Goal: Complete application form

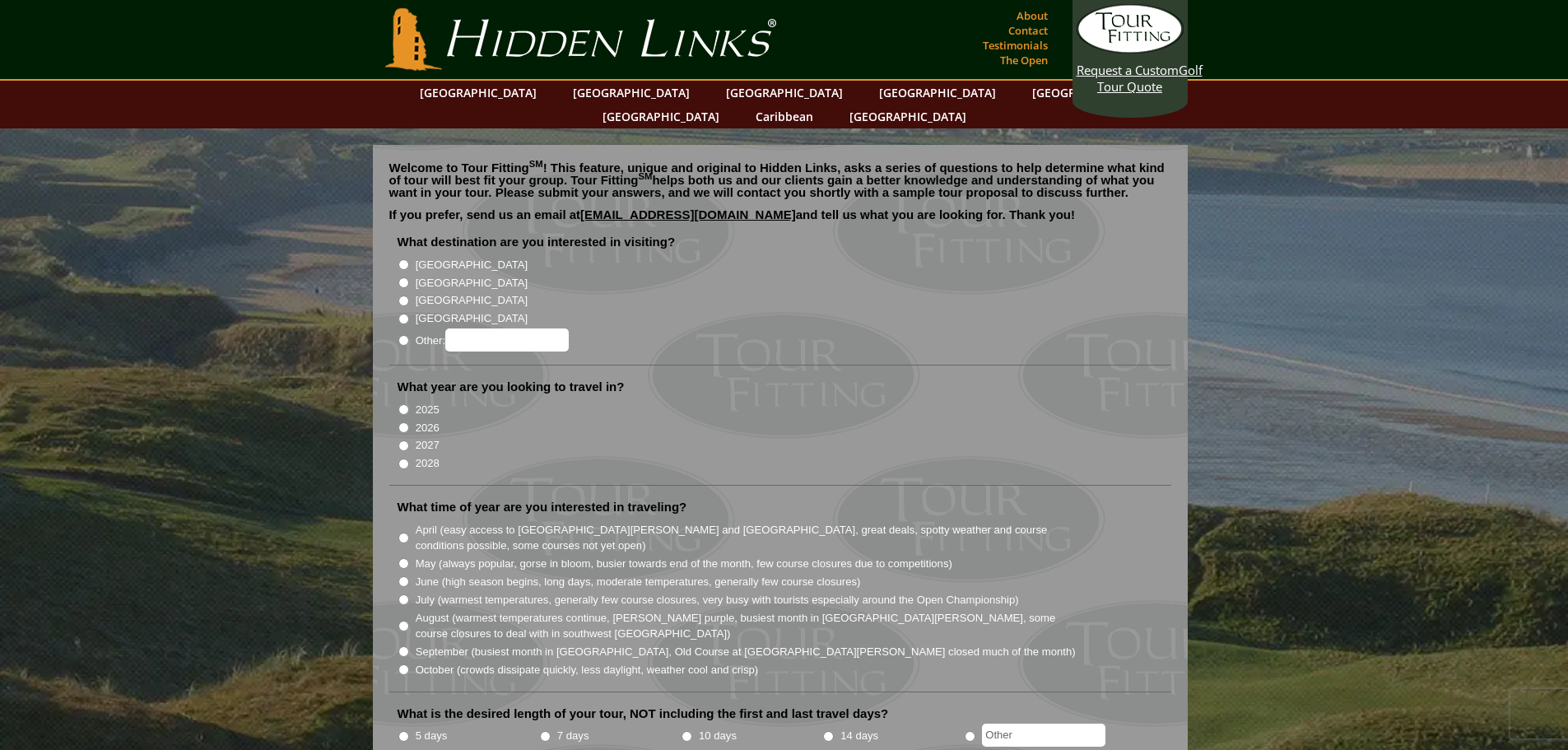
click at [402, 259] on input "[GEOGRAPHIC_DATA]" at bounding box center [404, 264] width 11 height 11
radio input "true"
click at [402, 278] on input "[GEOGRAPHIC_DATA]" at bounding box center [404, 283] width 11 height 11
radio input "true"
click at [403, 259] on input "[GEOGRAPHIC_DATA]" at bounding box center [404, 264] width 11 height 11
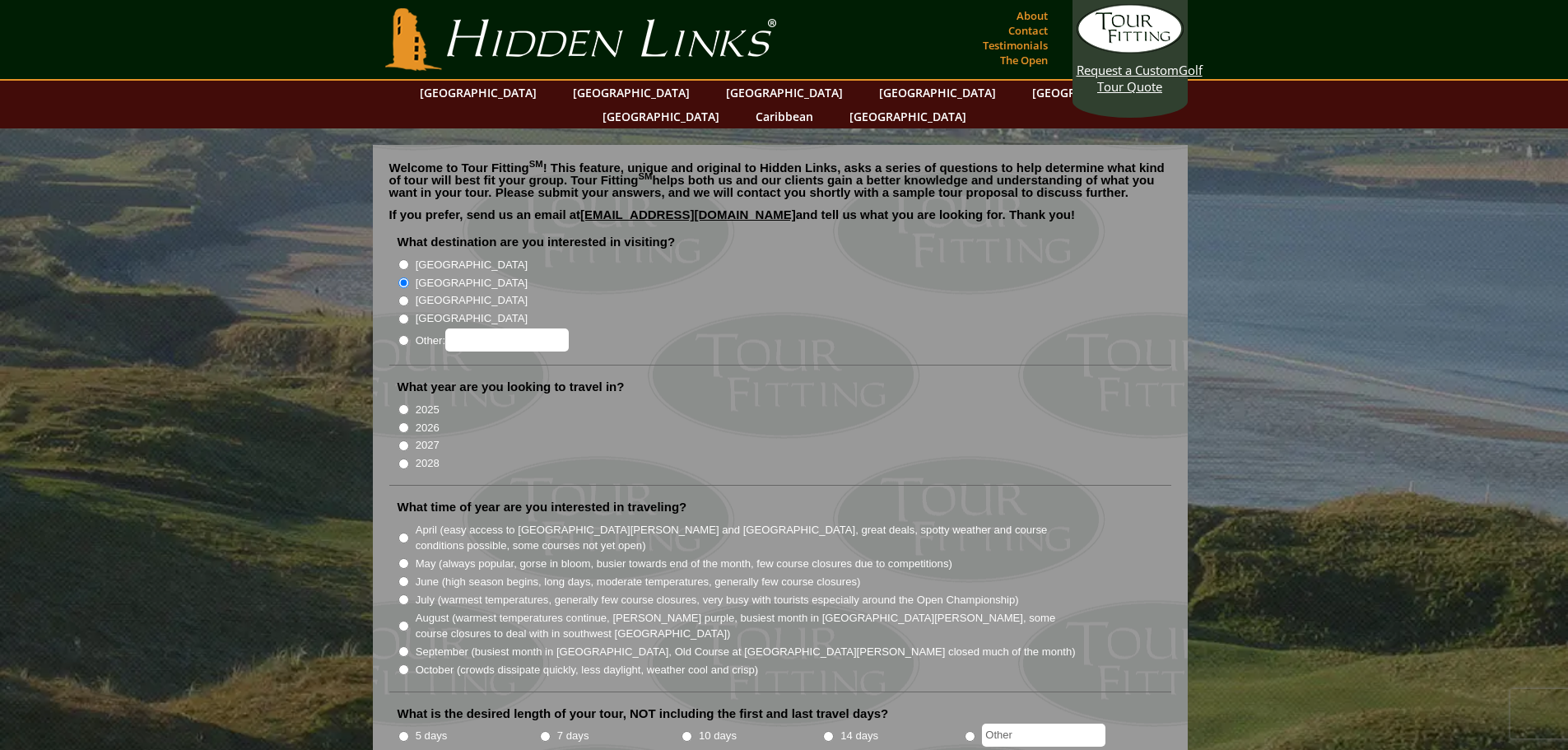
radio input "true"
click at [404, 273] on li "[GEOGRAPHIC_DATA]" at bounding box center [787, 282] width 779 height 19
click at [439, 420] on label "2026" at bounding box center [427, 428] width 23 height 17
click at [410, 422] on input "2026" at bounding box center [404, 427] width 11 height 11
radio input "true"
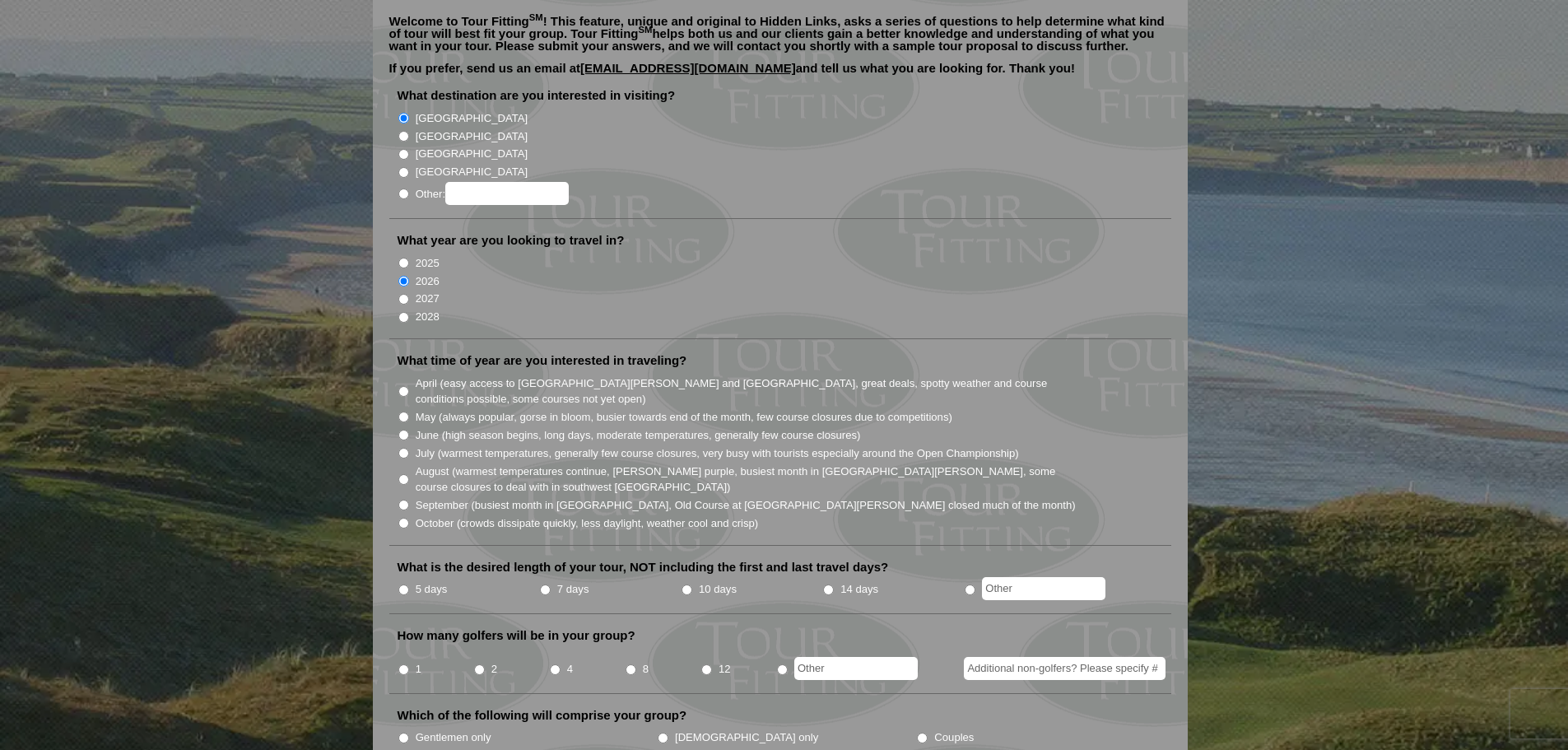
scroll to position [164, 0]
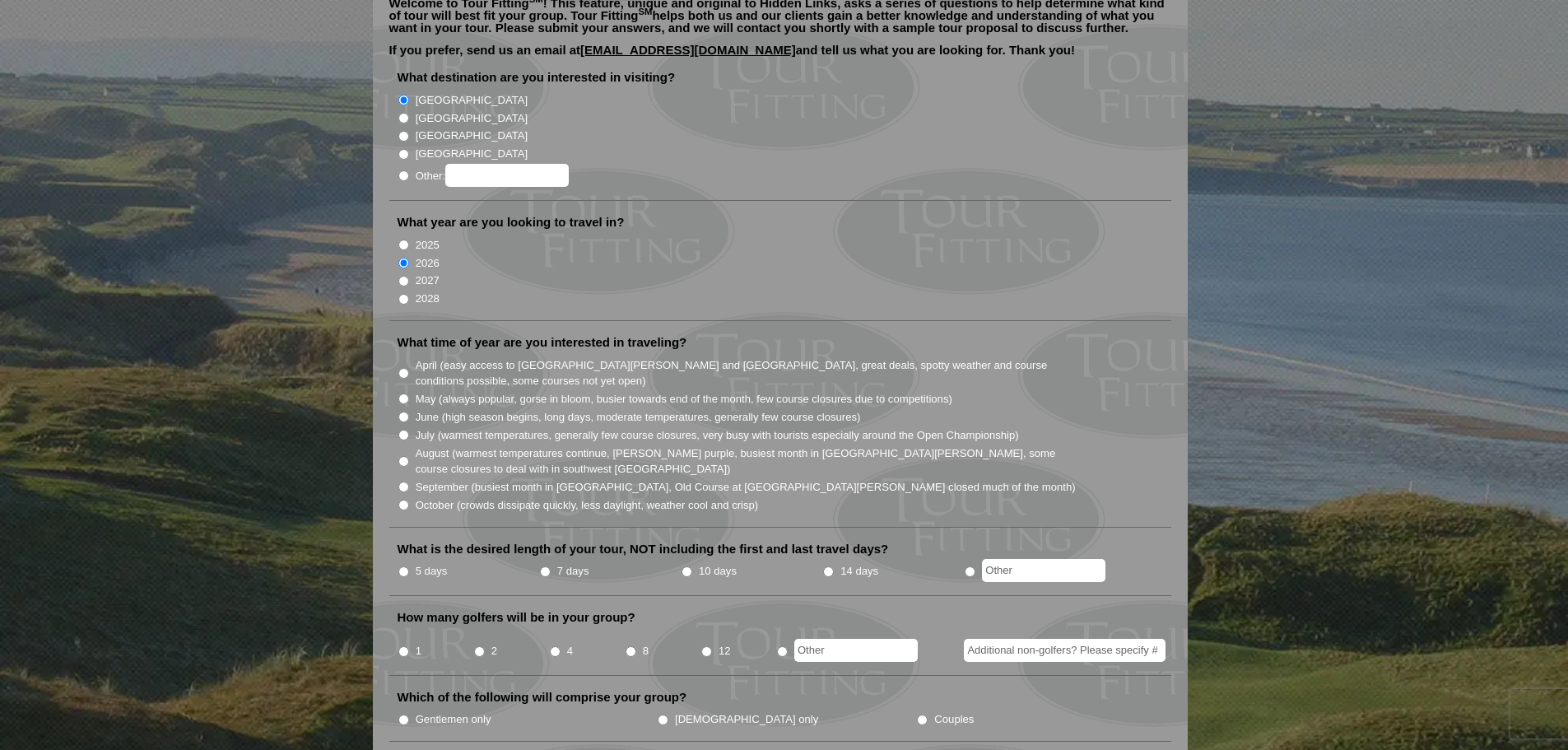
click at [405, 394] on input "May (always popular, gorse in bloom, busier towards end of the month, few cours…" at bounding box center [404, 399] width 11 height 11
radio input "true"
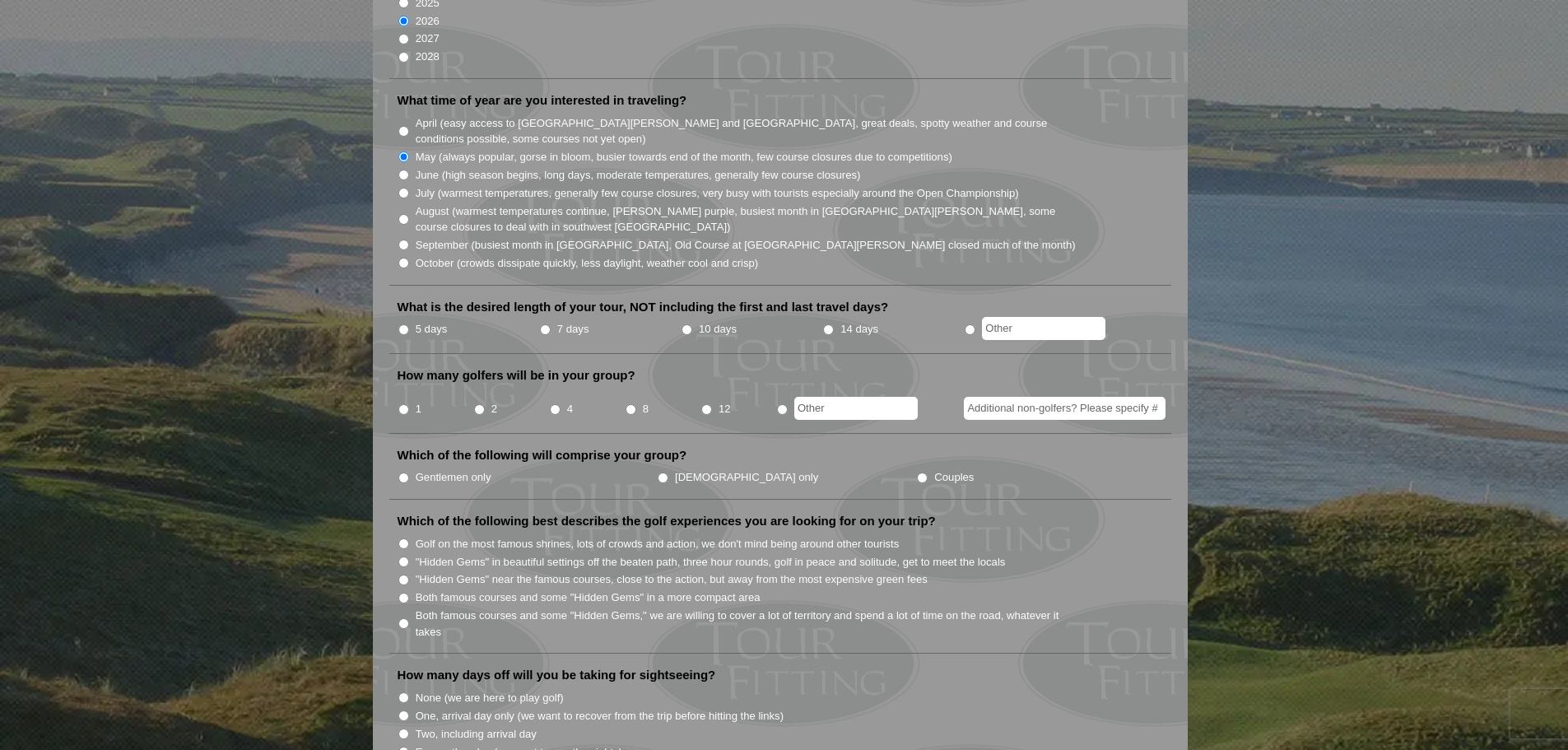
scroll to position [412, 0]
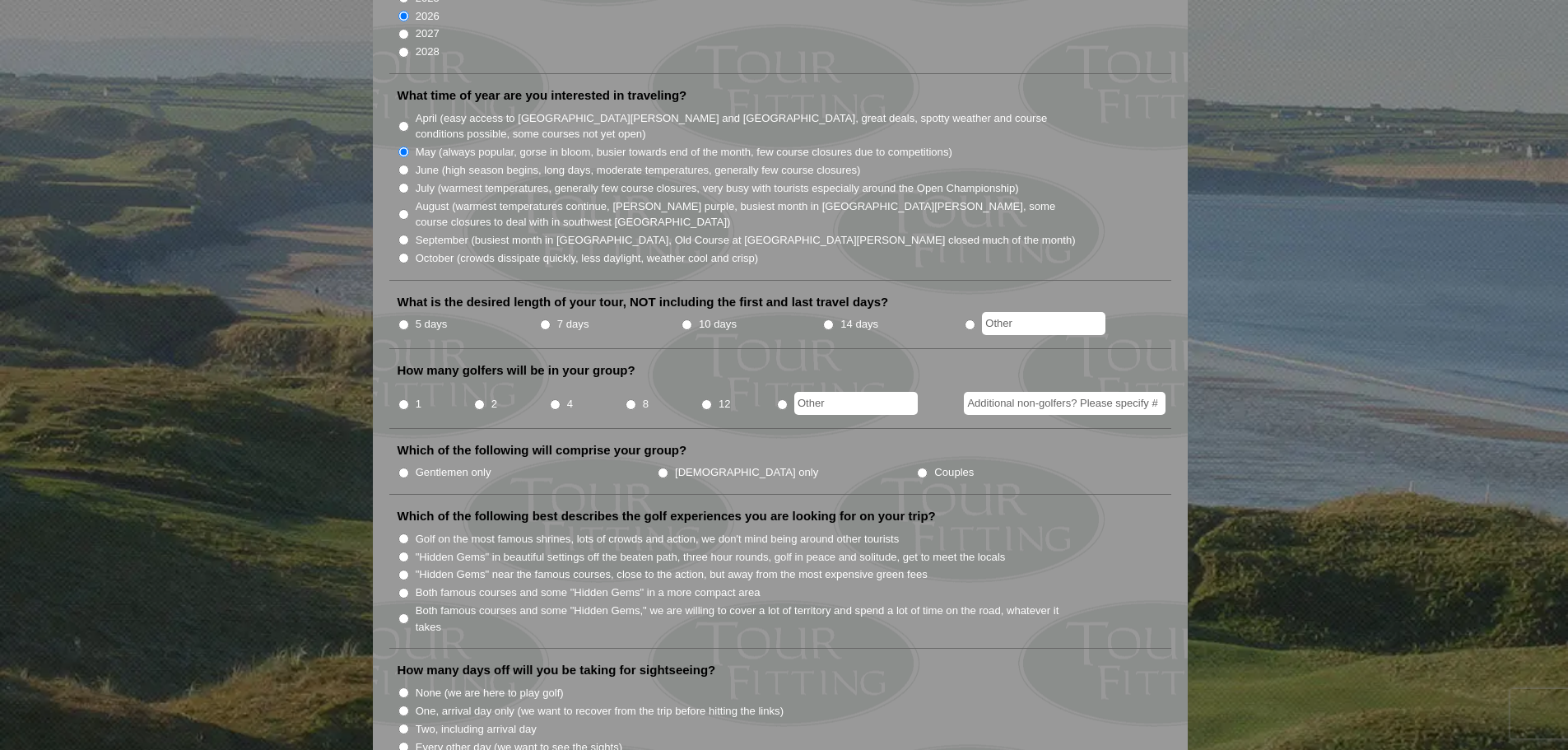
click at [540, 320] on input "7 days" at bounding box center [544, 325] width 11 height 11
radio input "true"
click at [553, 399] on input "4" at bounding box center [555, 404] width 11 height 11
radio input "true"
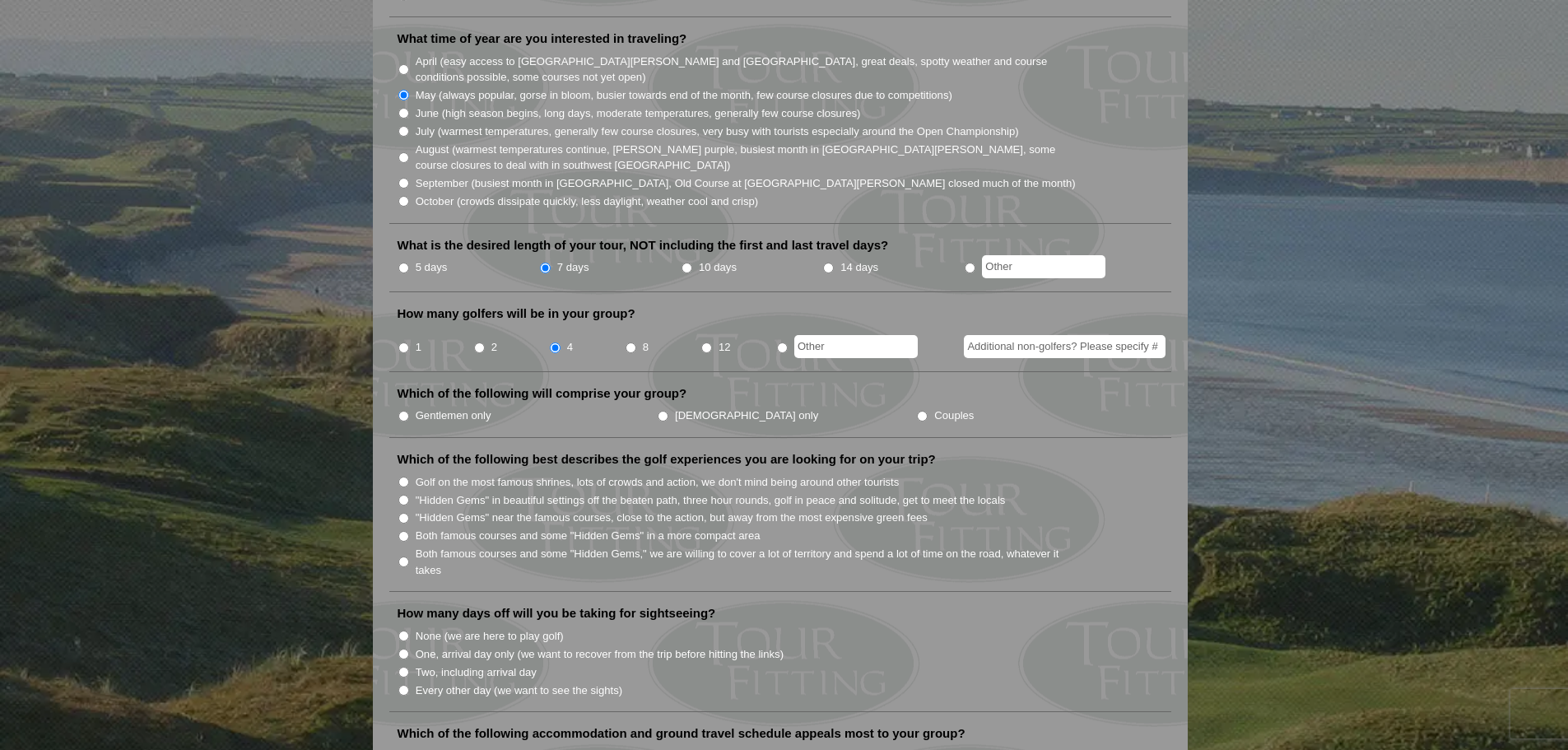
scroll to position [577, 0]
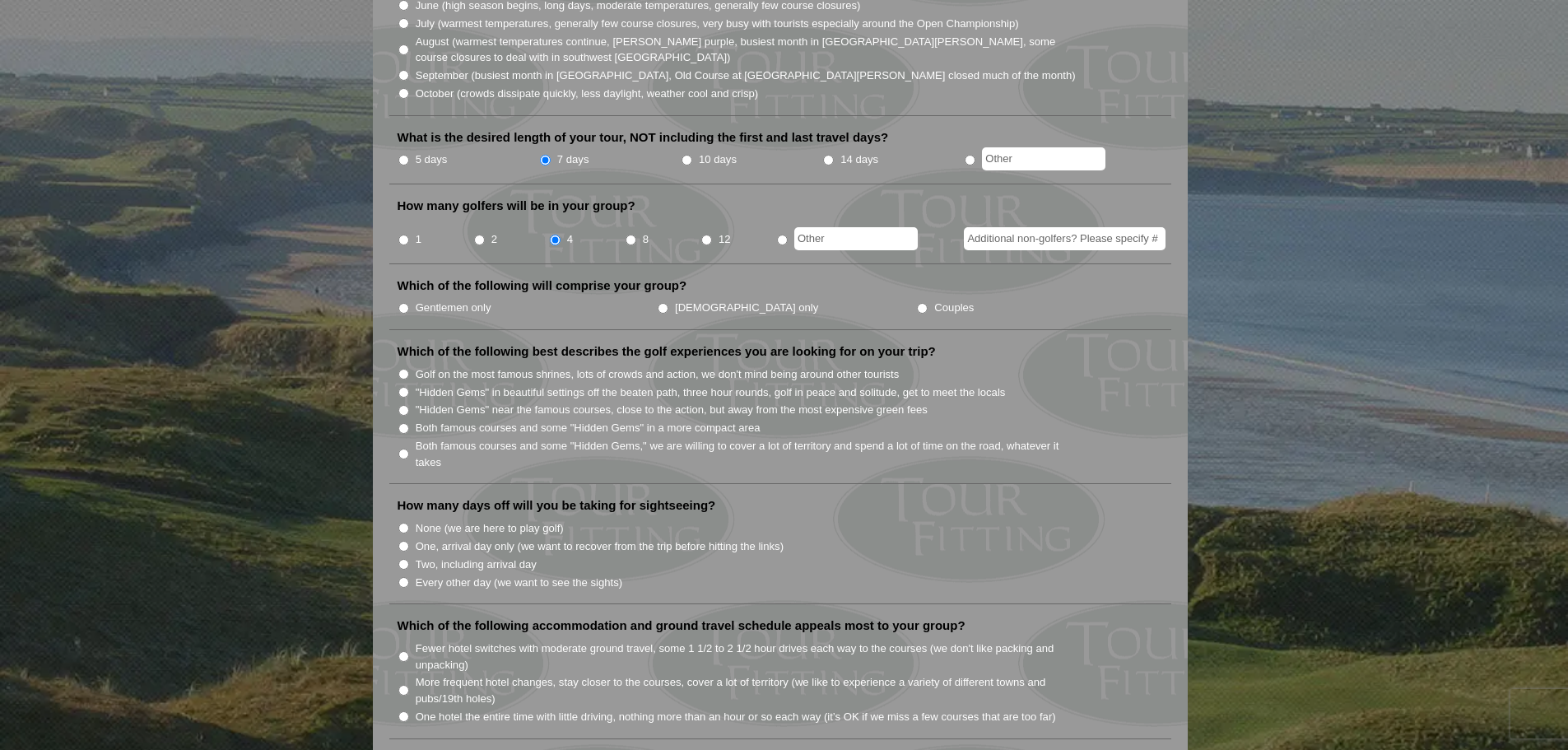
click at [399, 303] on input "Gentlemen only" at bounding box center [404, 308] width 11 height 11
radio input "true"
click at [400, 423] on input "Both famous courses and some "Hidden Gems" in a more compact area" at bounding box center [404, 428] width 11 height 11
radio input "true"
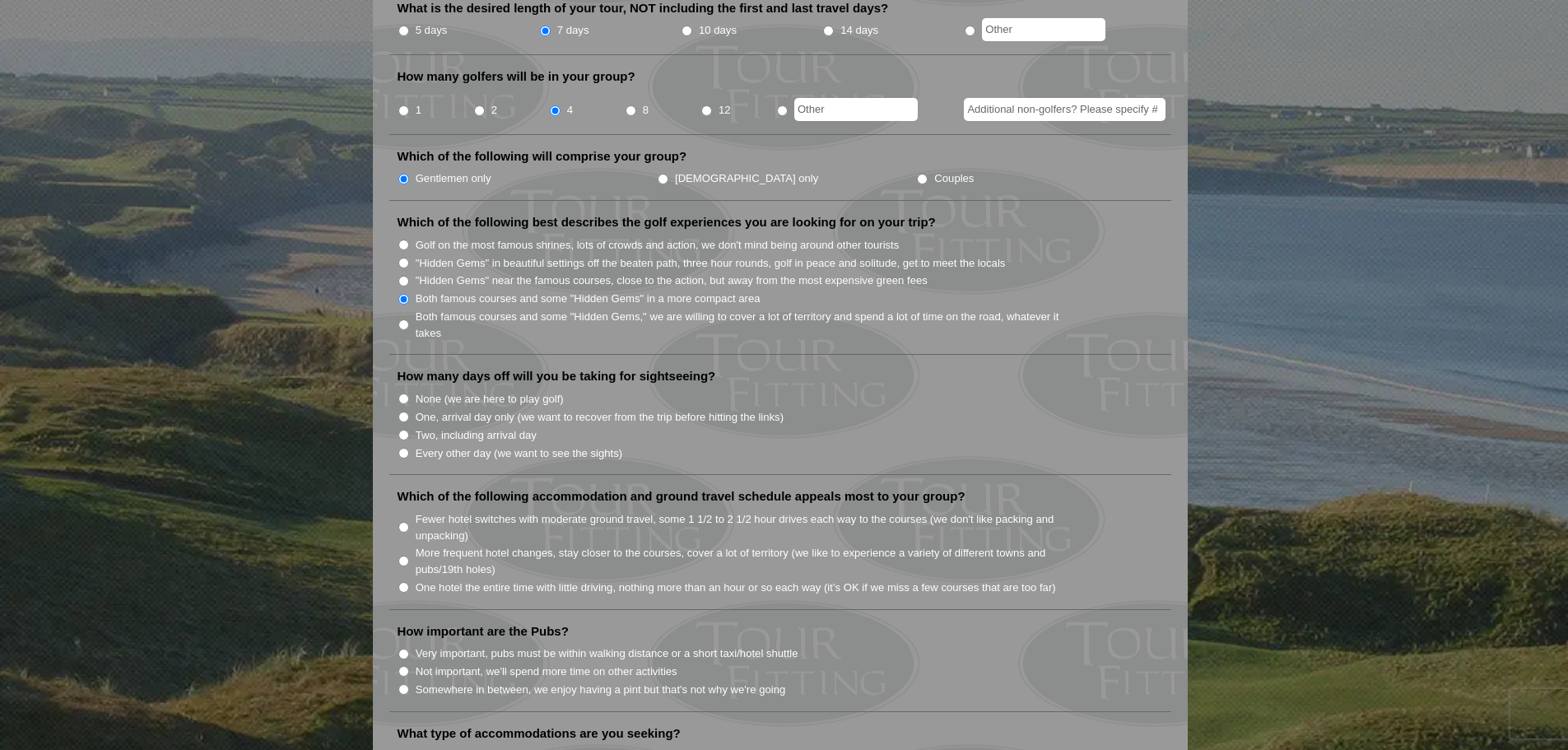
scroll to position [741, 0]
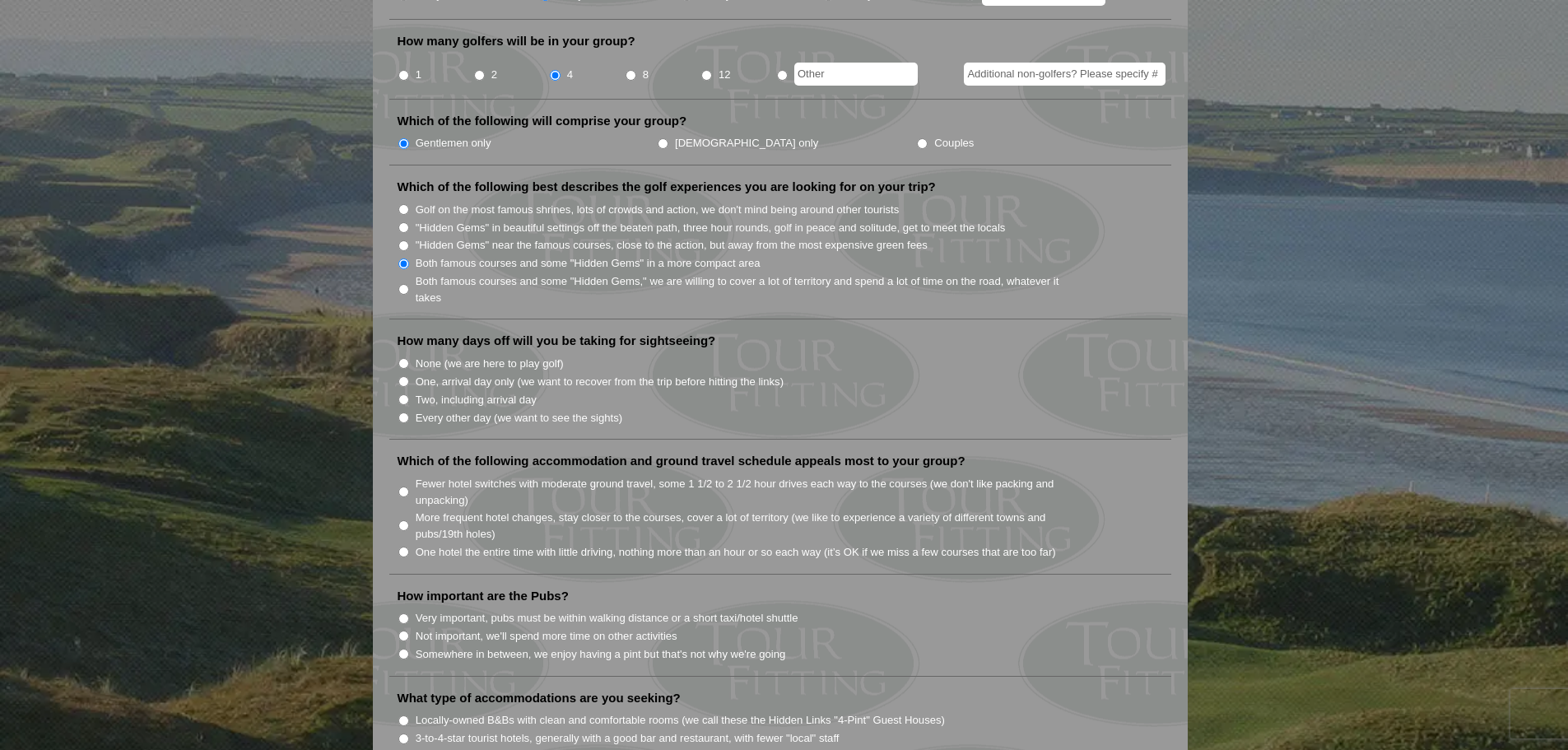
click at [406, 413] on input "Every other day (we want to see the sights)" at bounding box center [404, 418] width 11 height 11
radio input "true"
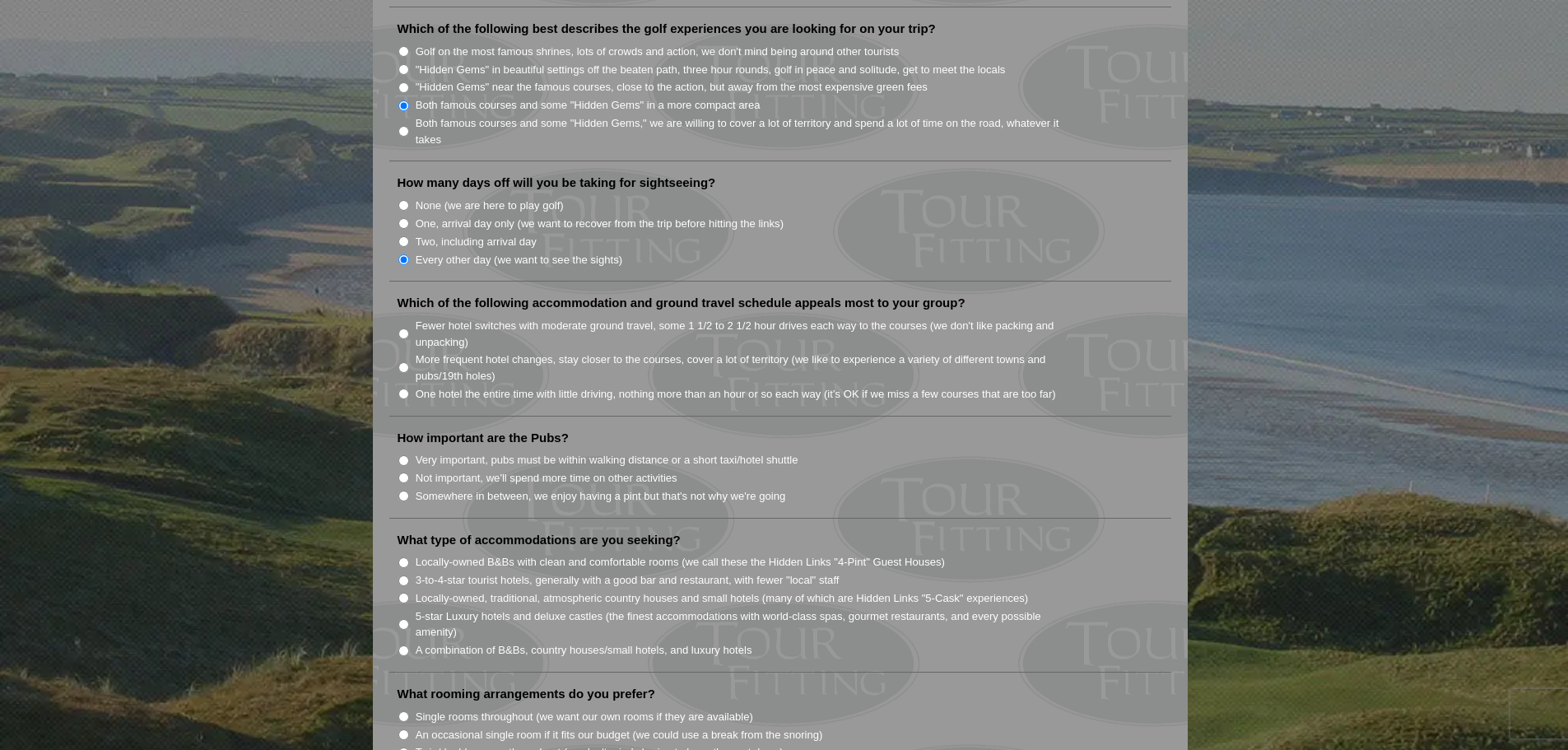
scroll to position [905, 0]
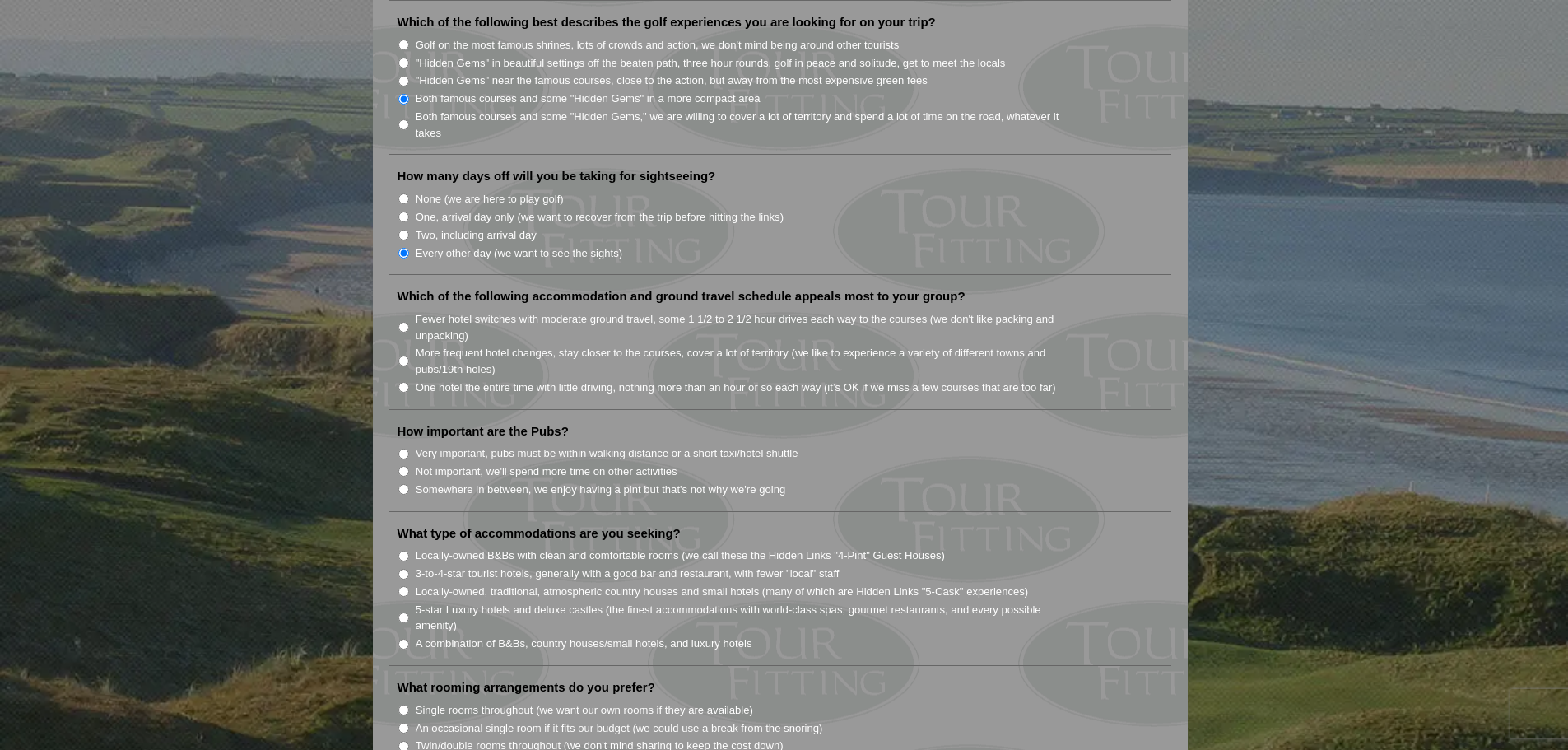
click at [409, 322] on input "Fewer hotel switches with moderate ground travel, some 1 1/2 to 2 1/2 hour driv…" at bounding box center [404, 327] width 11 height 11
radio input "true"
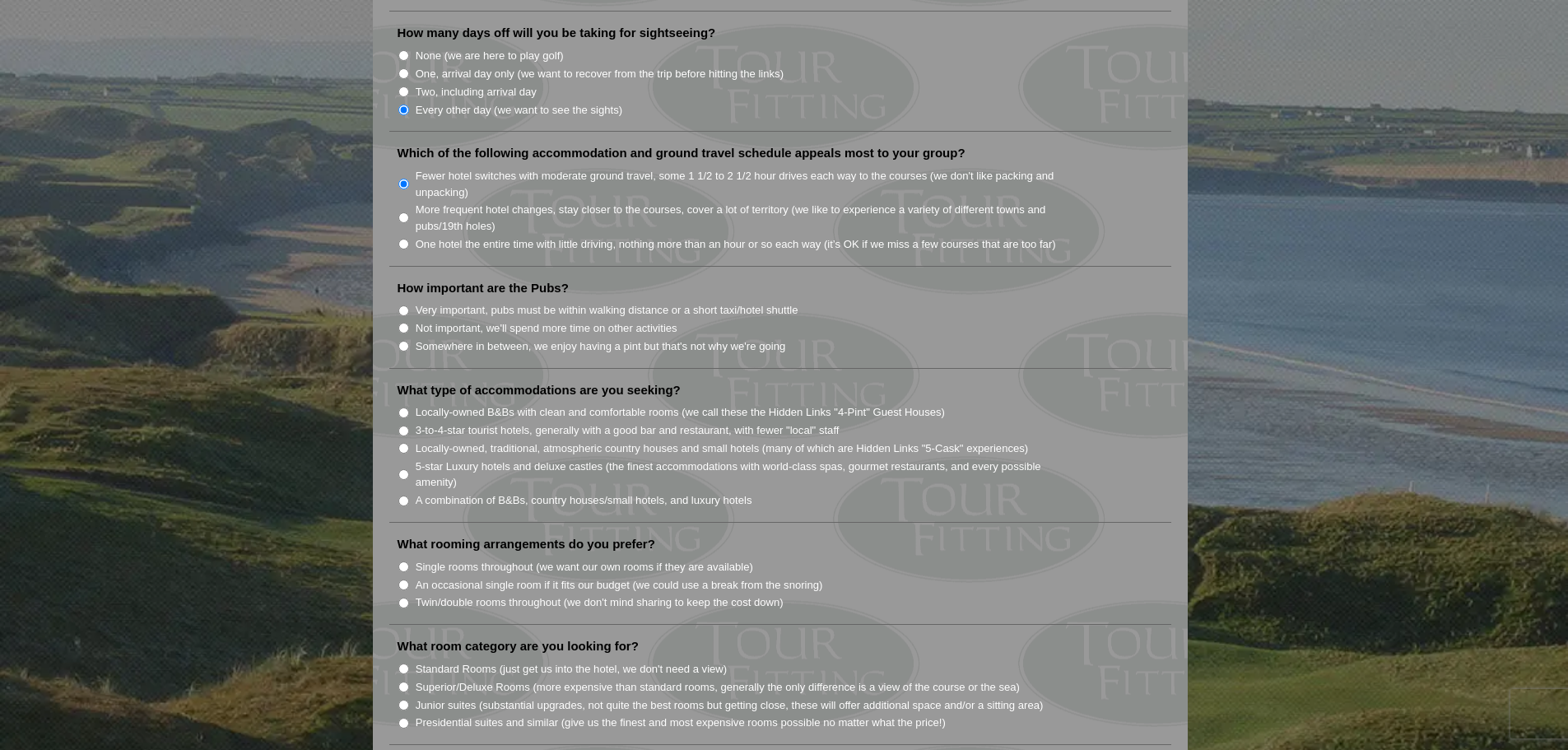
scroll to position [1071, 0]
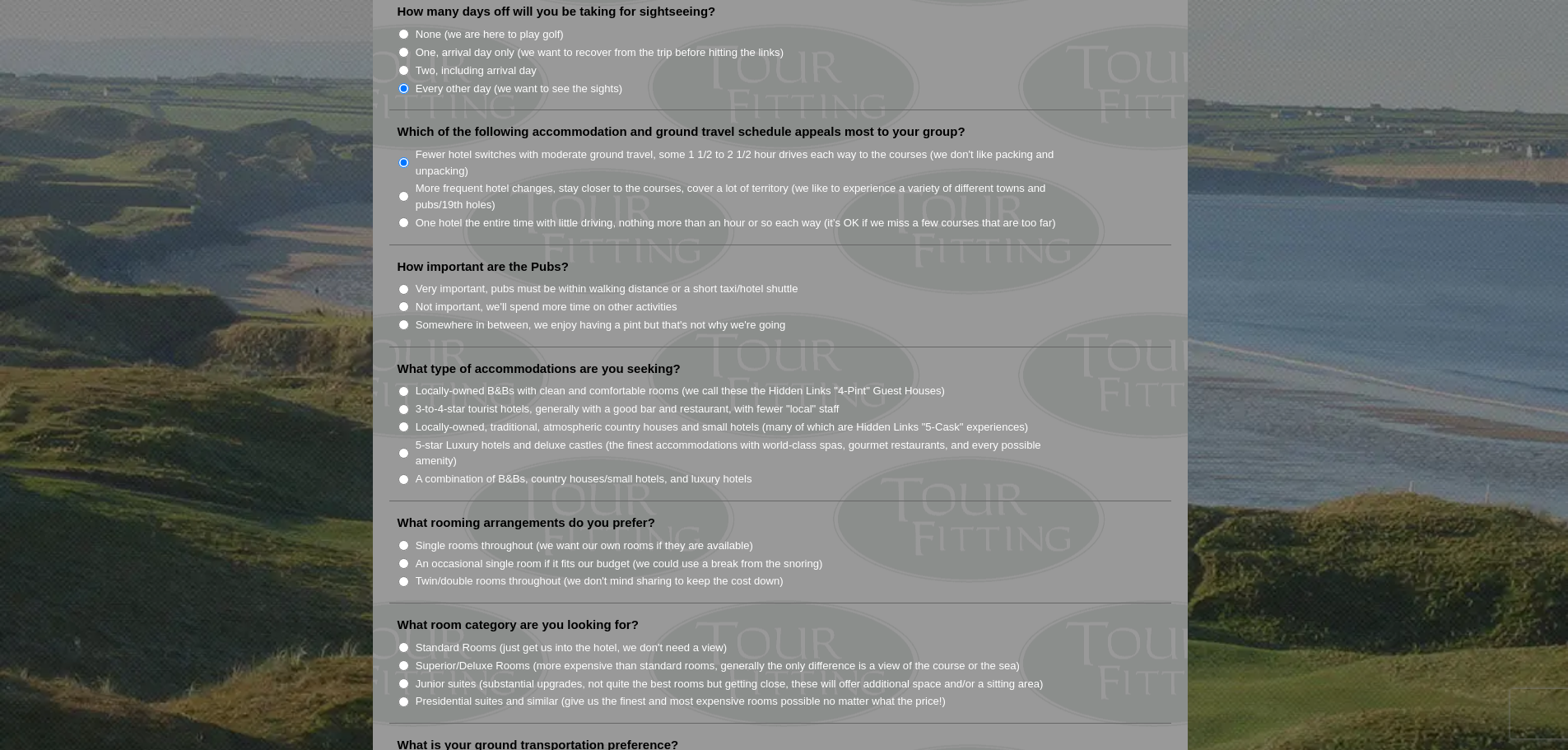
click at [402, 285] on input "Very important, pubs must be within walking distance or a short taxi/hotel shut…" at bounding box center [404, 289] width 11 height 11
radio input "true"
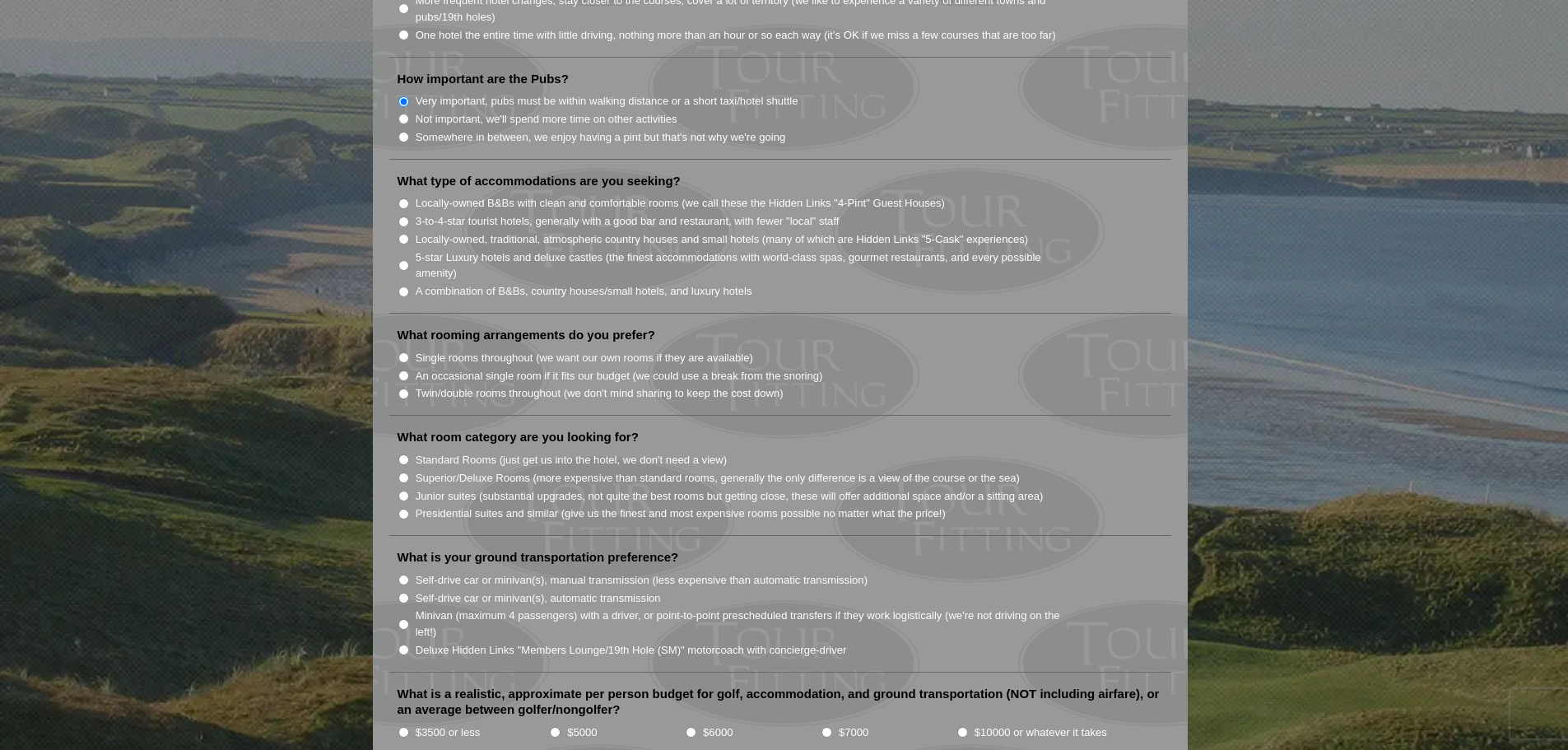
scroll to position [1317, 0]
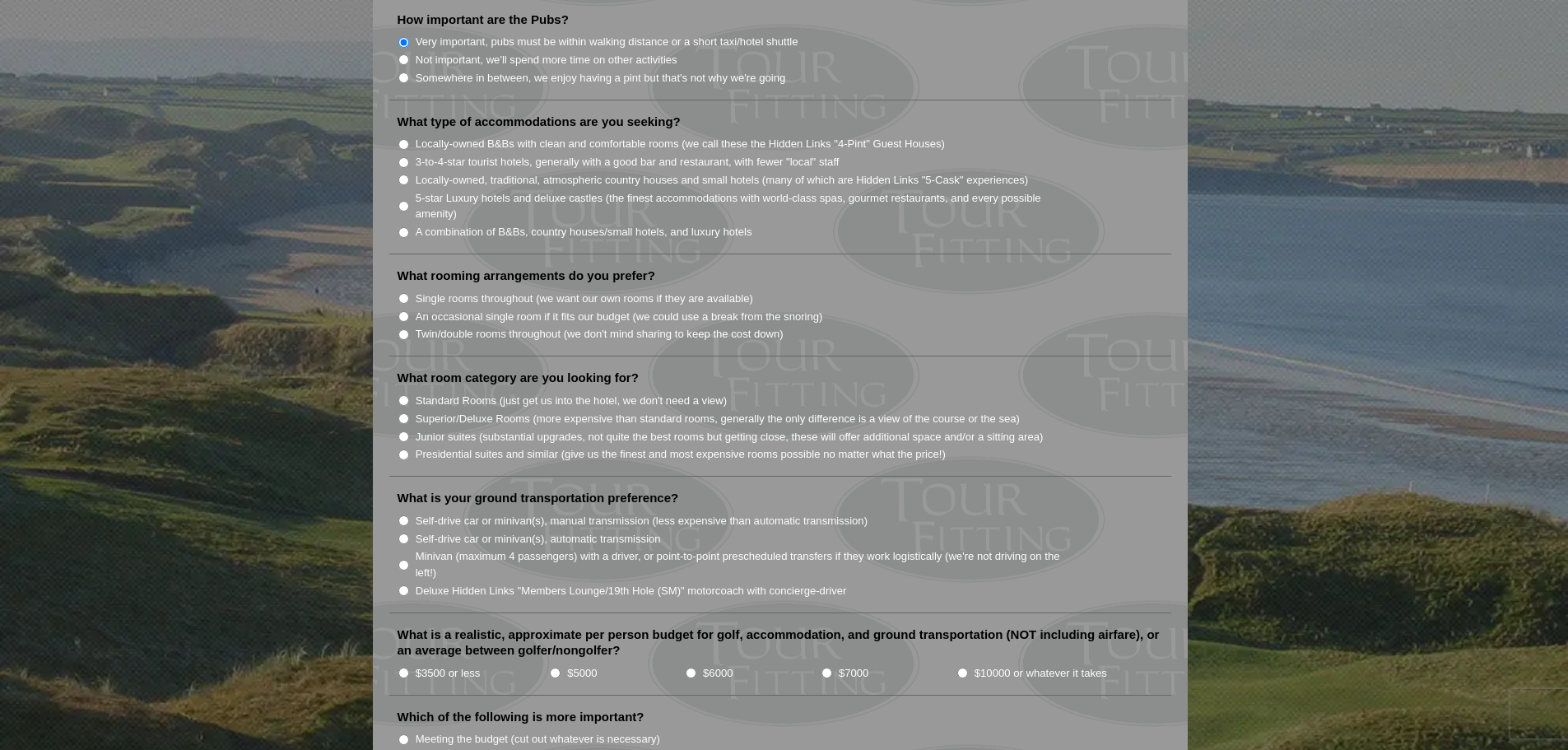
click at [405, 157] on input "3-to-4-star tourist hotels, generally with a good bar and restaurant, with fewe…" at bounding box center [404, 162] width 11 height 11
radio input "true"
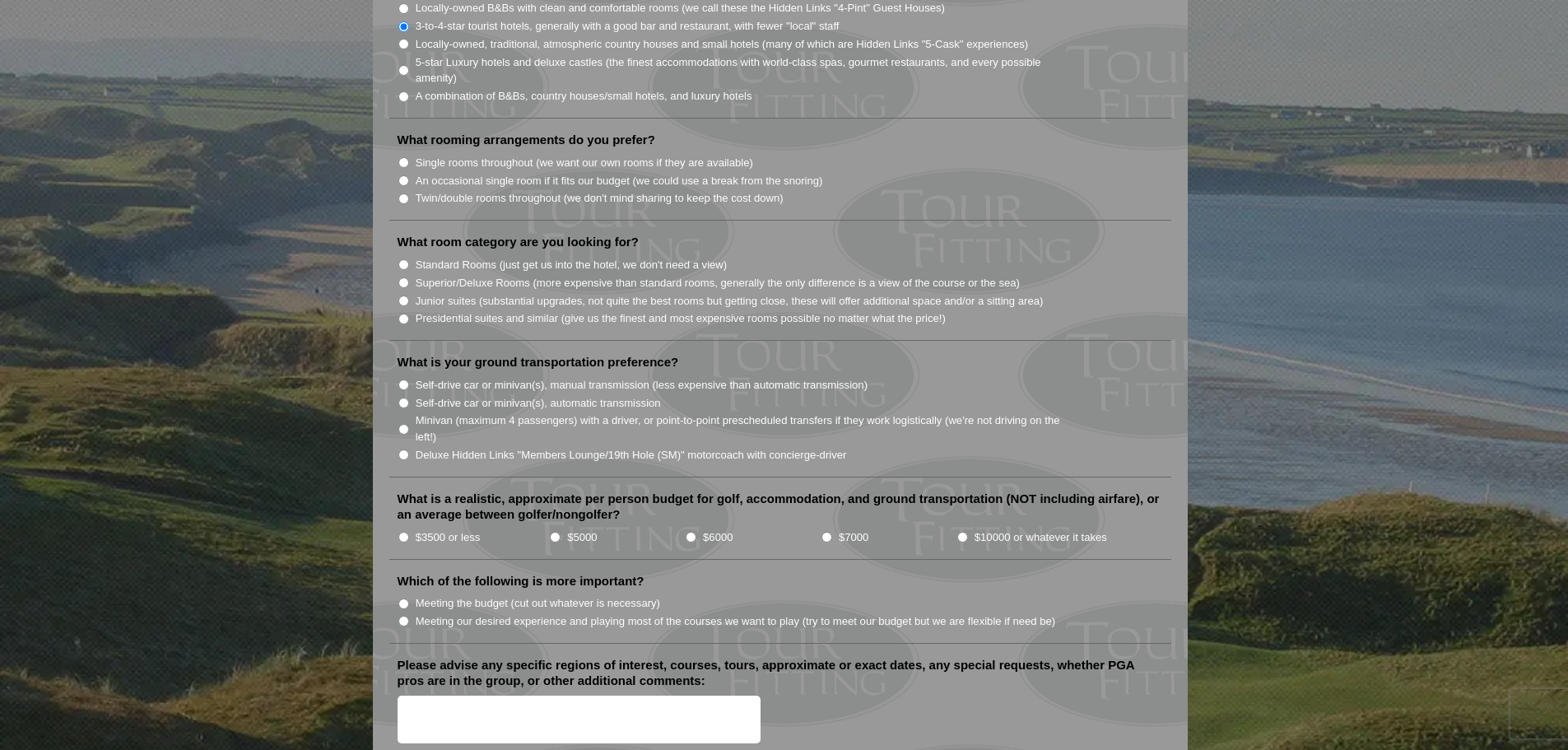
scroll to position [1482, 0]
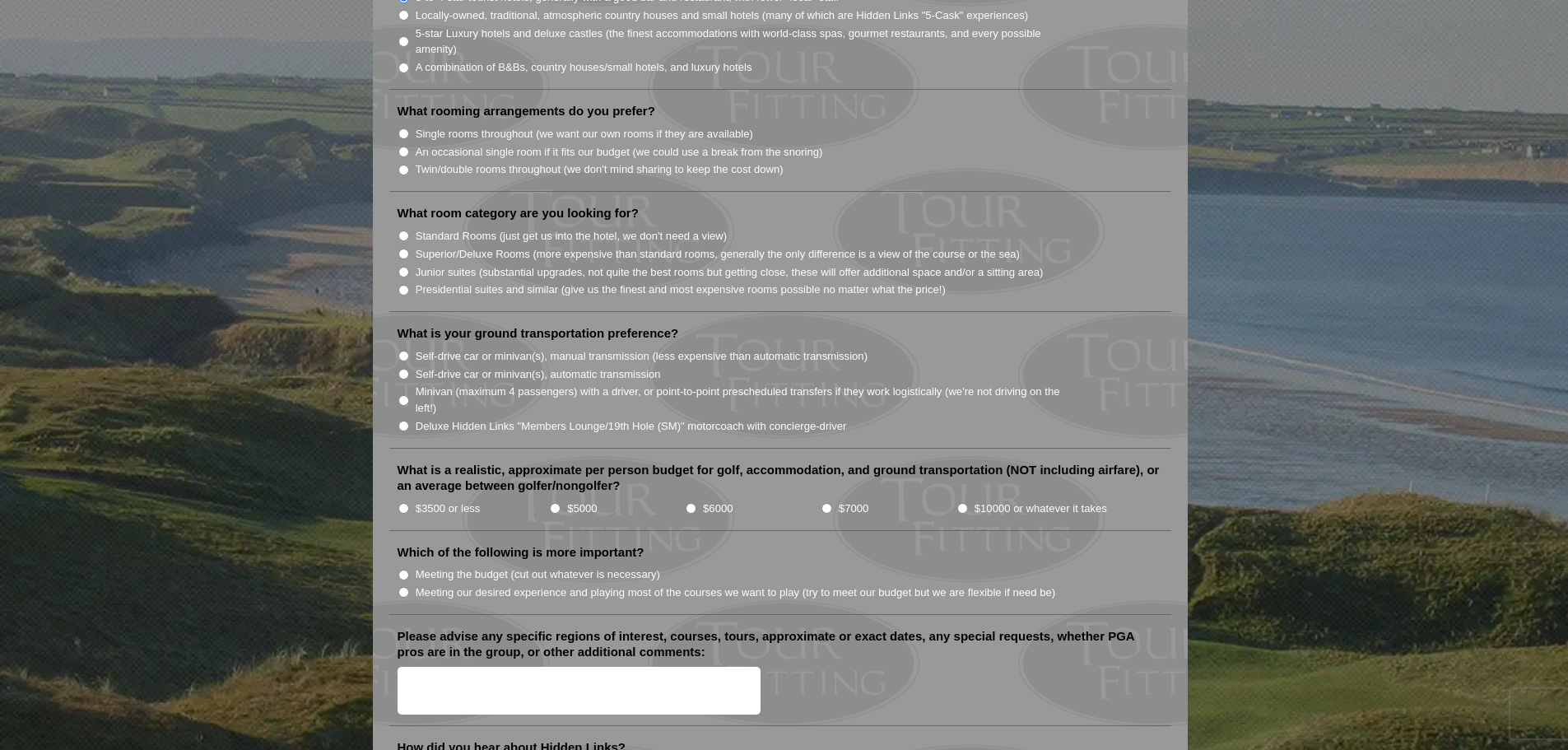
click at [405, 164] on input "Twin/double rooms throughout (we don't mind sharing to keep the cost down)" at bounding box center [404, 169] width 11 height 11
radio input "true"
click at [402, 231] on input "Standard Rooms (just get us into the hotel, we don't need a view)" at bounding box center [404, 236] width 11 height 11
radio input "true"
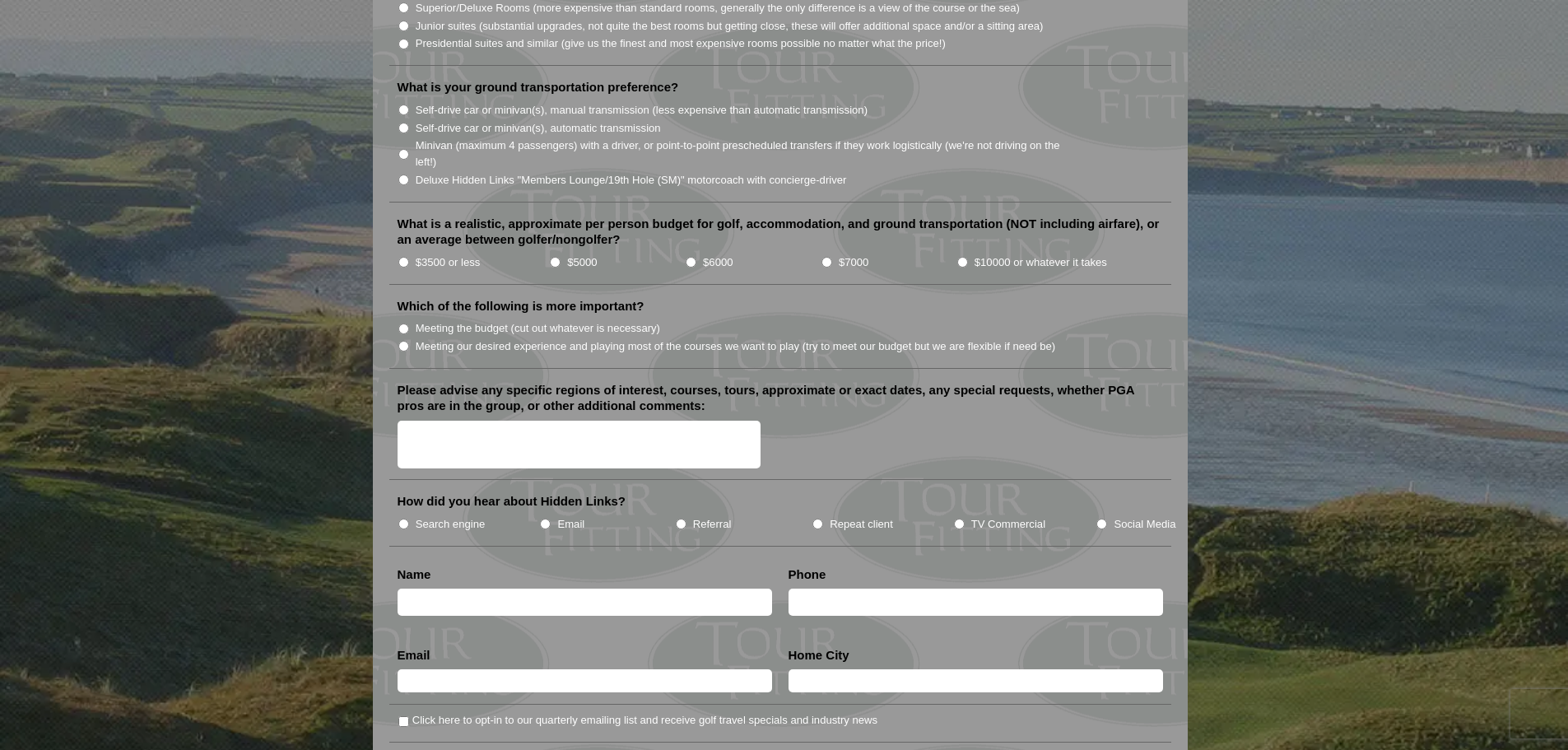
scroll to position [1730, 0]
click at [406, 122] on input "Self-drive car or minivan(s), automatic transmission" at bounding box center [404, 127] width 11 height 11
radio input "true"
click at [402, 256] on input "$3500 or less" at bounding box center [404, 261] width 11 height 11
radio input "true"
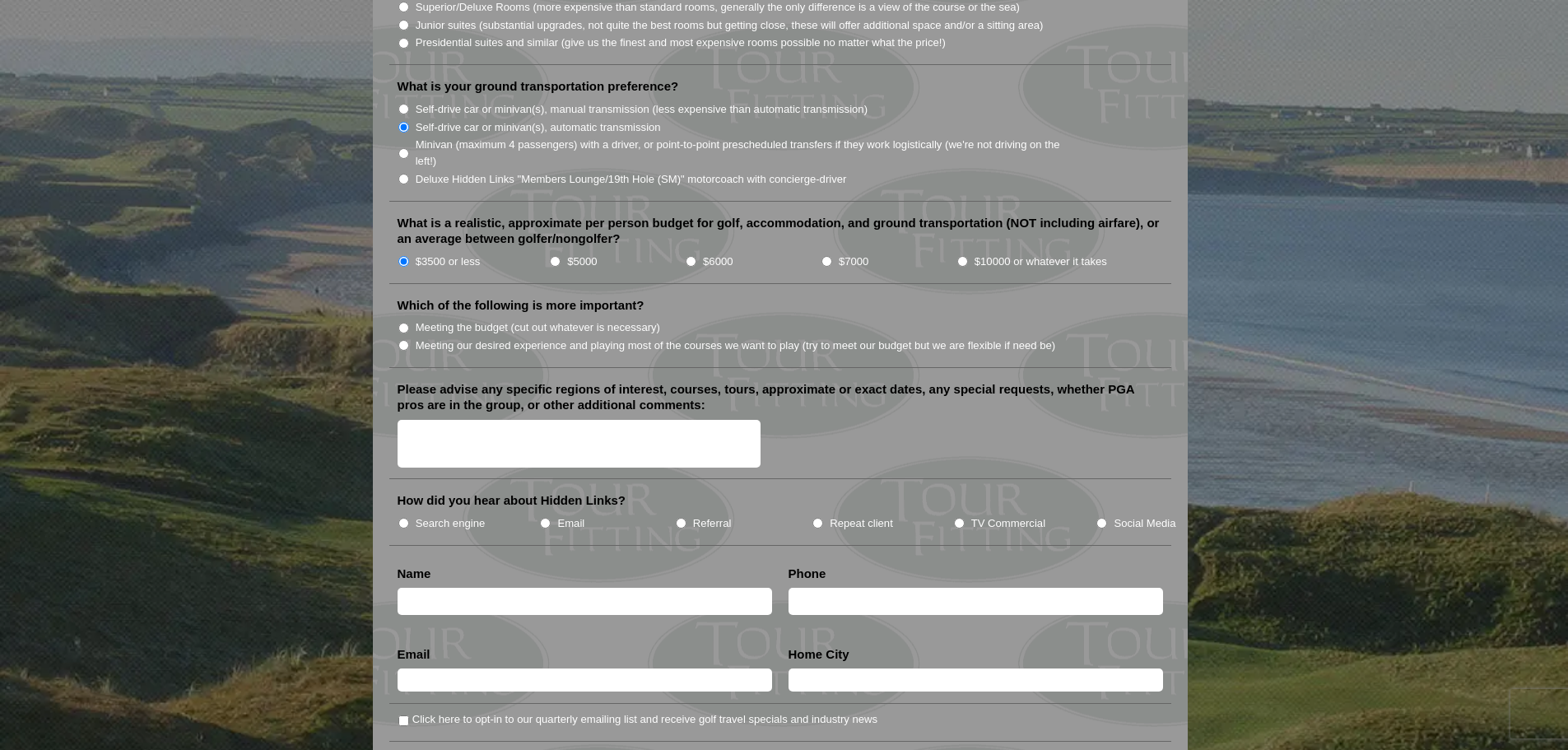
click at [408, 340] on input "Meeting our desired experience and playing most of the courses we want to play …" at bounding box center [404, 345] width 11 height 11
radio input "true"
click at [422, 420] on textarea "Please advise any specific regions of interest, courses, tours, approximate or …" at bounding box center [580, 445] width 364 height 49
click at [674, 420] on textarea "Old Course on May 27 (birthday) another course in scotland and a couple in Irel…" at bounding box center [580, 445] width 364 height 49
click at [667, 421] on textarea "Old Course on May 27 (birthday) another course in scotland and a couple in Irel…" at bounding box center [580, 445] width 364 height 49
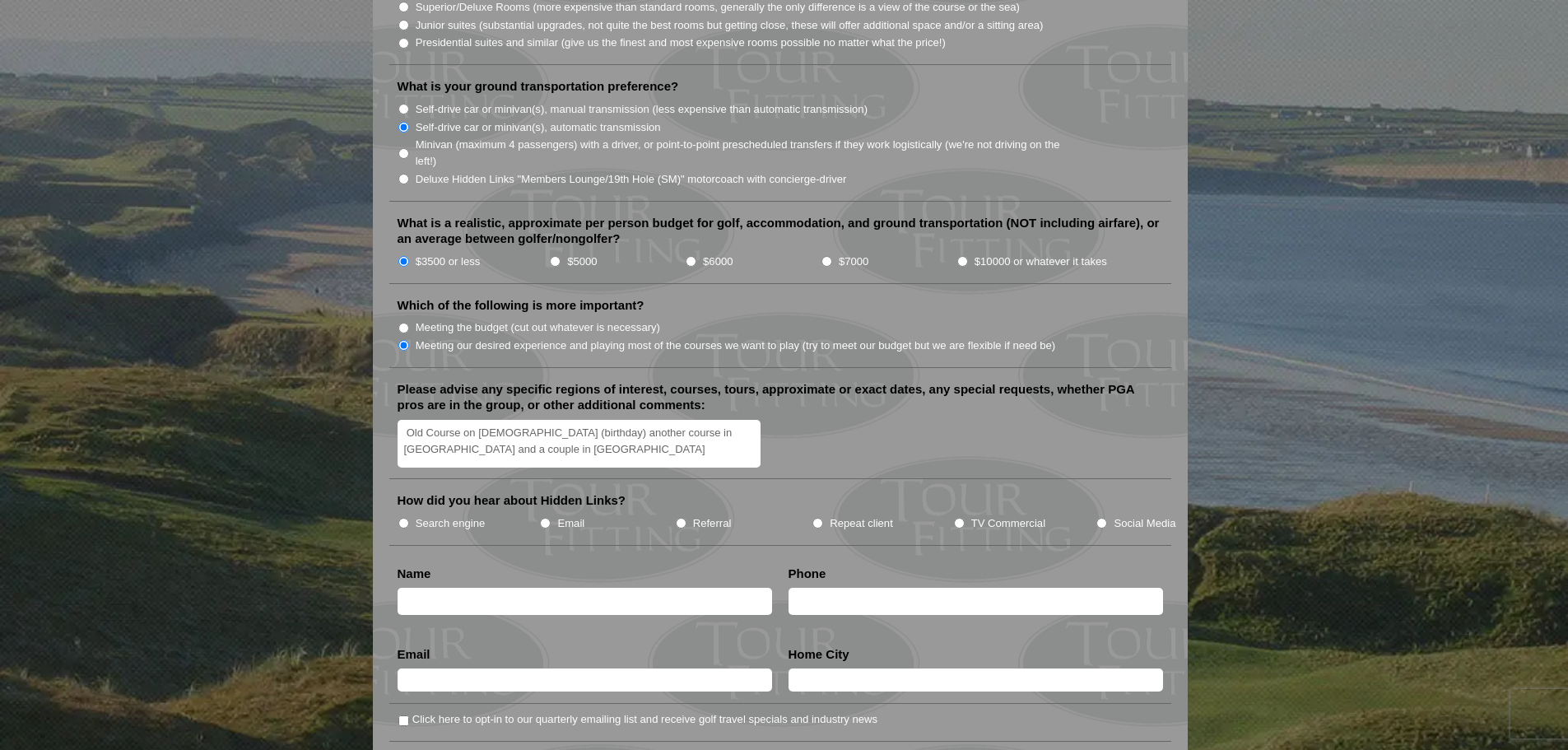
drag, startPoint x: 667, startPoint y: 421, endPoint x: 774, endPoint y: 431, distance: 107.5
drag, startPoint x: 774, startPoint y: 431, endPoint x: 668, endPoint y: 419, distance: 106.7
type textarea "Old Course on [DEMOGRAPHIC_DATA] (birthday) another course in [GEOGRAPHIC_DATA]…"
click at [677, 518] on input "Referral" at bounding box center [680, 523] width 11 height 11
radio input "true"
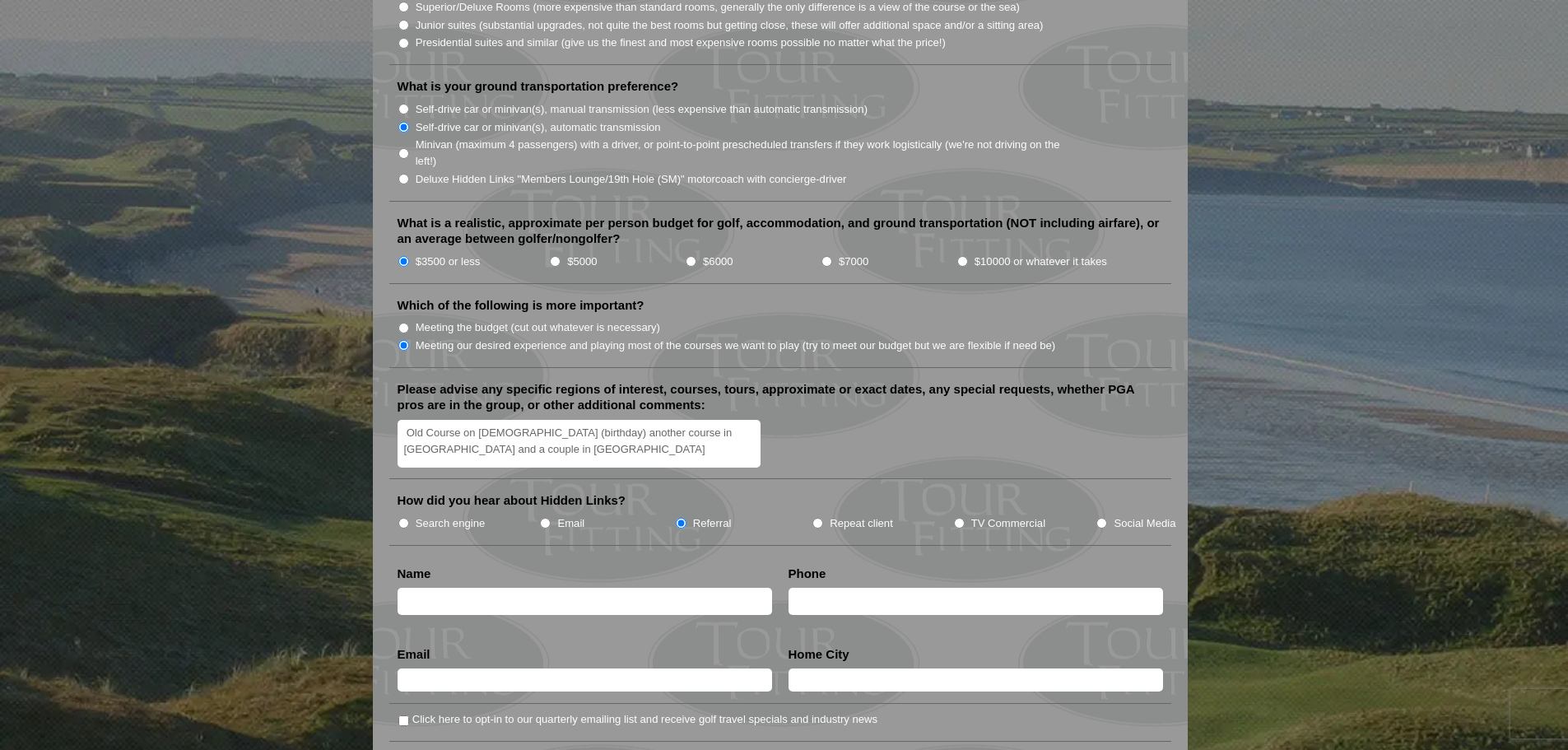
click at [449, 595] on li "Name" at bounding box center [585, 595] width 391 height 58
click at [433, 588] on input "text" at bounding box center [585, 601] width 374 height 27
type input "[PERSON_NAME]"
type input "4036692939"
type input "[EMAIL_ADDRESS][DOMAIN_NAME]"
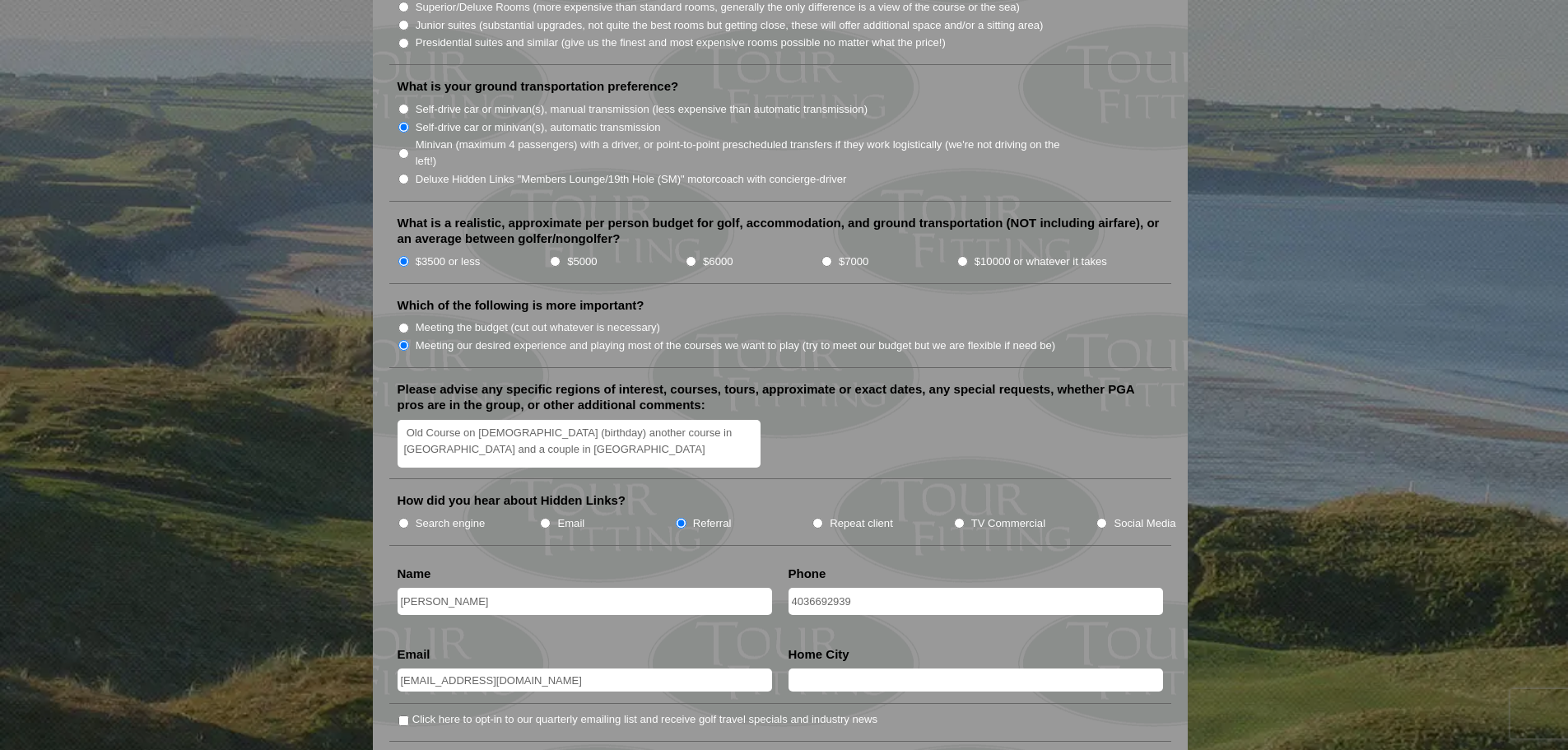
type input "[GEOGRAPHIC_DATA]"
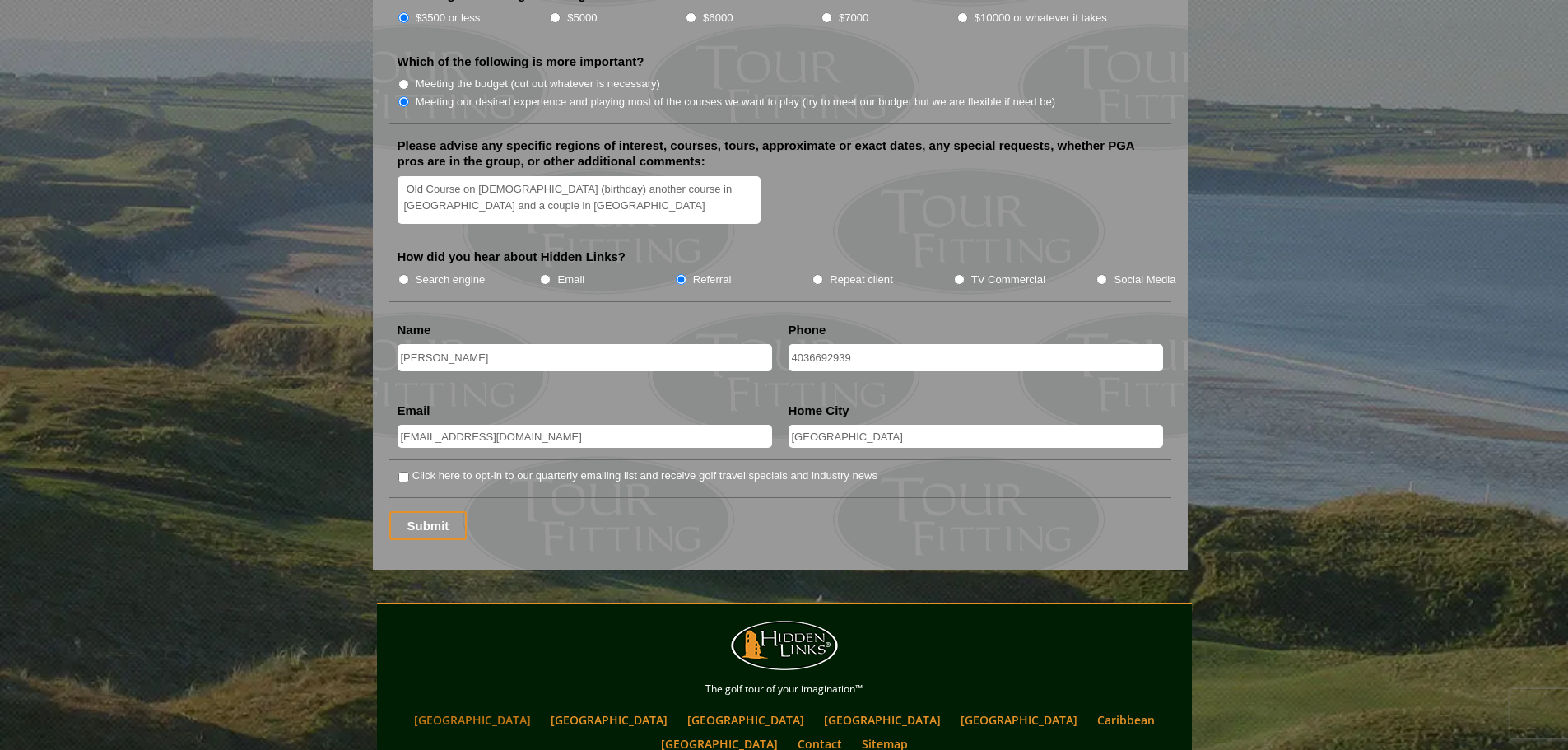
scroll to position [1976, 0]
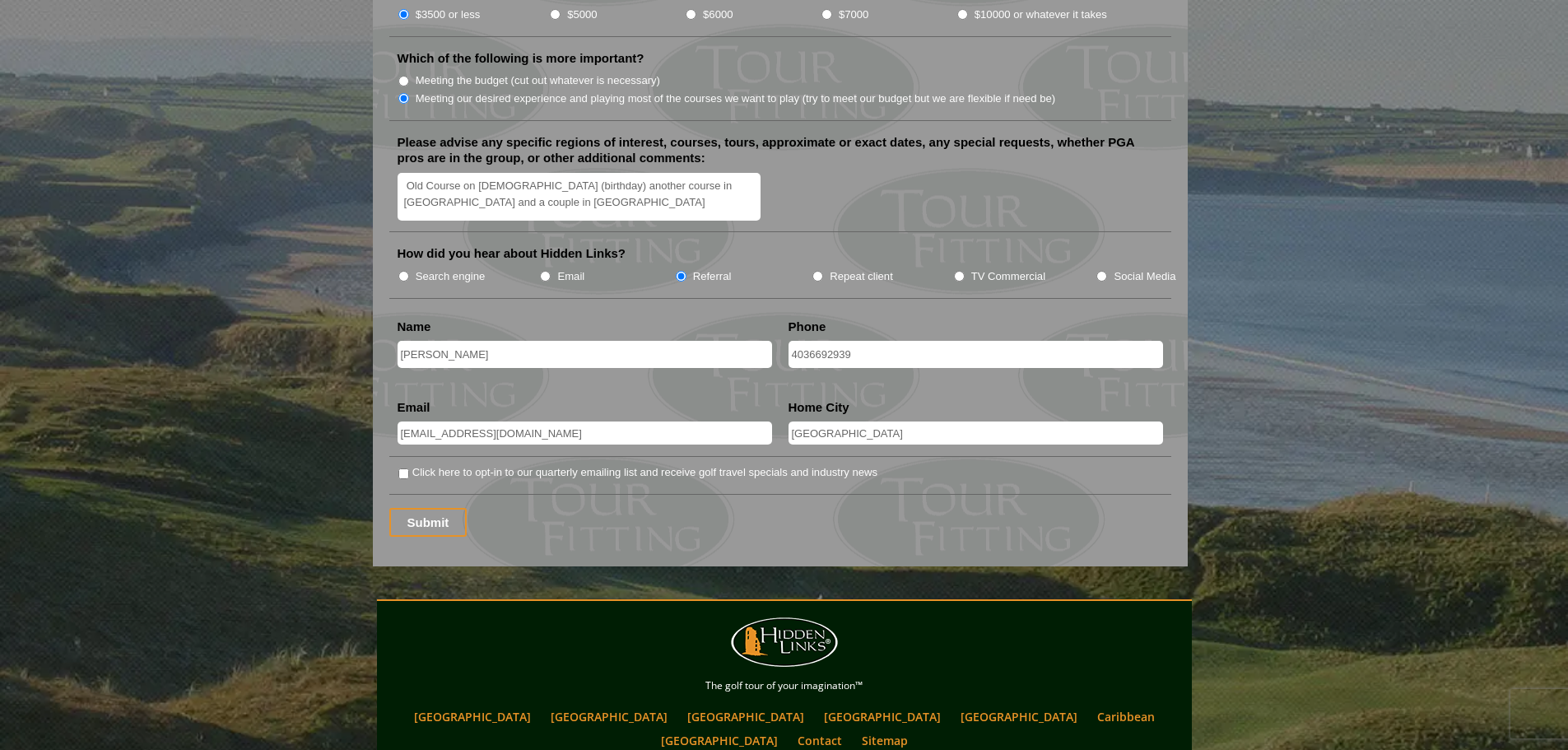
click at [407, 468] on input "Click here to opt-in to our quarterly emailing list and receive golf travel spe…" at bounding box center [404, 473] width 11 height 11
checkbox input "true"
click at [430, 508] on input "Submit" at bounding box center [428, 522] width 78 height 28
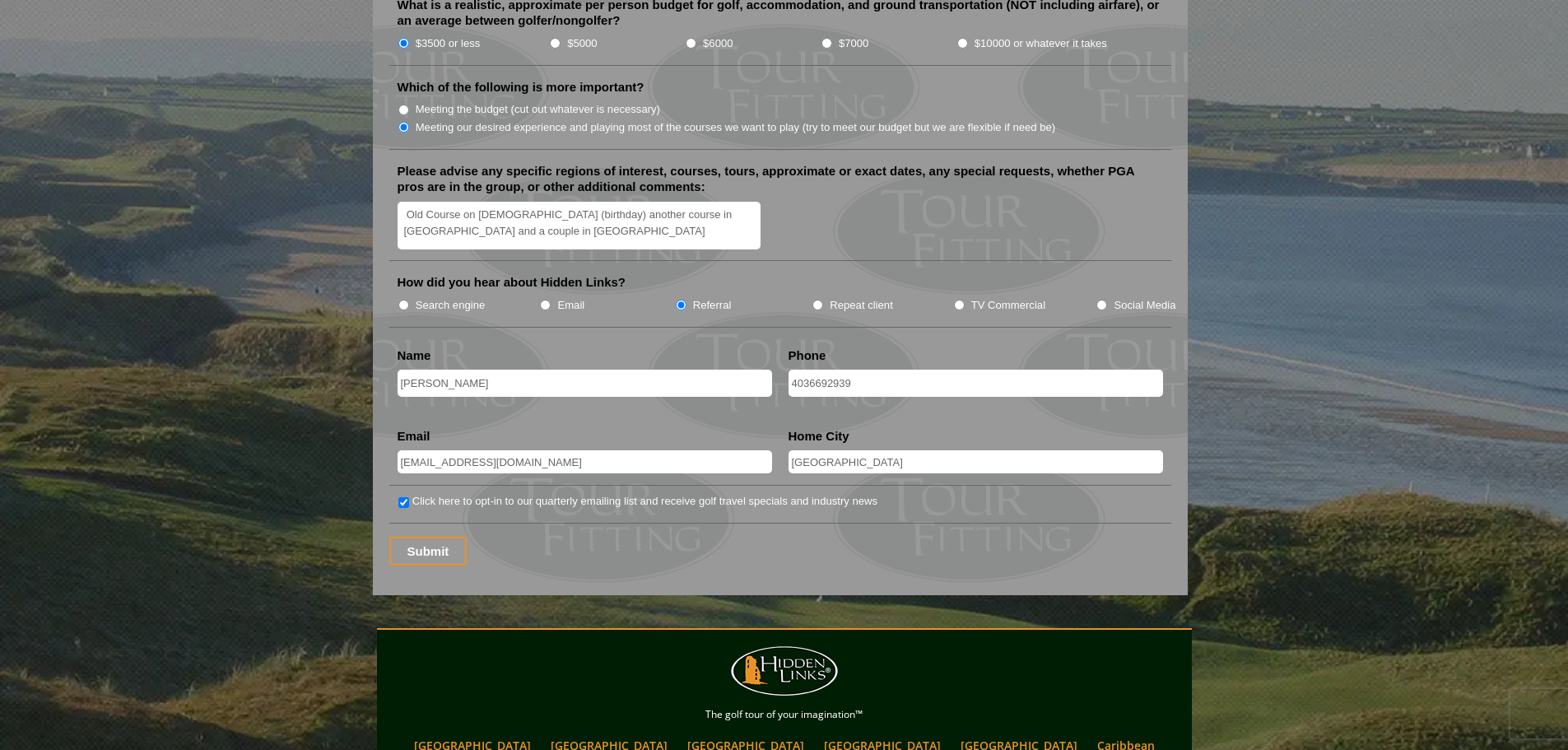
scroll to position [2058, 0]
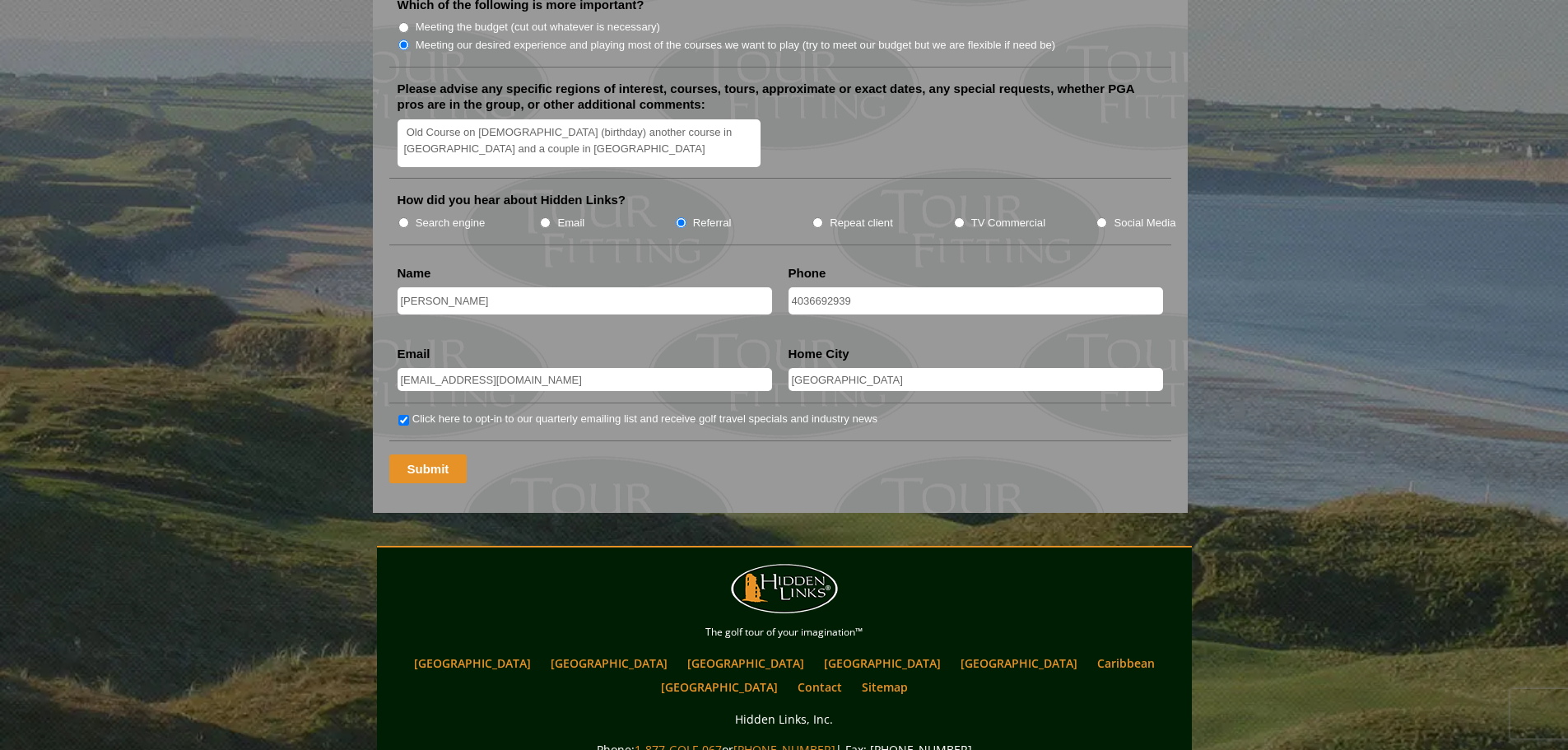
click at [425, 455] on input "Submit" at bounding box center [428, 468] width 78 height 28
